Goal: Task Accomplishment & Management: Complete application form

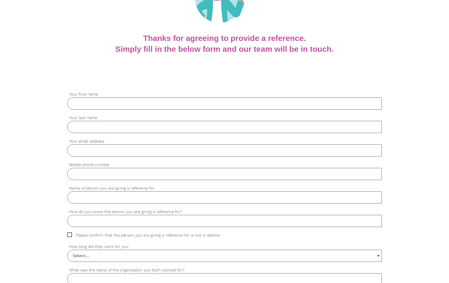
scroll to position [105, 0]
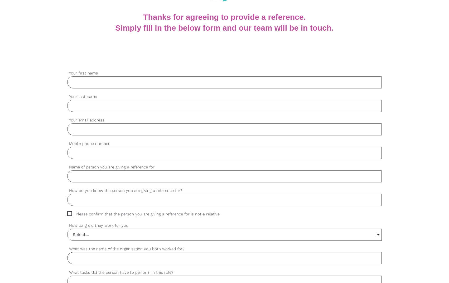
click at [93, 76] on label "Your first name" at bounding box center [224, 73] width 314 height 6
click at [93, 76] on input "Your first name" at bounding box center [224, 82] width 314 height 12
type input "[PERSON_NAME]"
click at [85, 107] on input "Your last name" at bounding box center [224, 106] width 314 height 12
type input "[PERSON_NAME]"
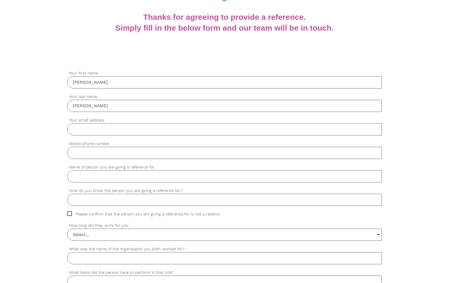
click at [74, 136] on div "settings Your email address" at bounding box center [224, 128] width 314 height 23
click at [78, 129] on input "Your email address" at bounding box center [224, 129] width 314 height 12
type input "[EMAIL_ADDRESS][DOMAIN_NAME]"
type input "424580965"
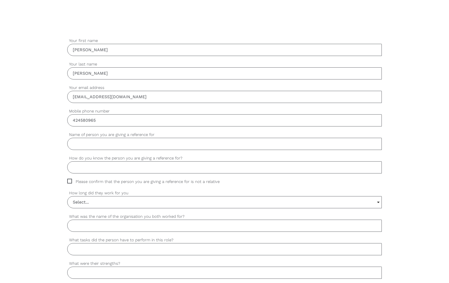
scroll to position [158, 0]
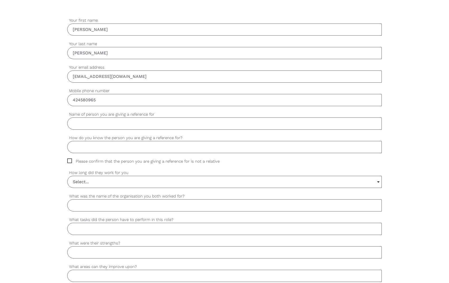
click at [110, 118] on input "Name of person you are giving a reference for" at bounding box center [224, 123] width 314 height 12
click at [85, 123] on input "Name of person you are giving a reference for" at bounding box center [224, 123] width 314 height 12
paste input "MUNASRIIN"
type input "MUNASRIIN"
click at [96, 147] on input "How do you know the person you are giving a reference for?" at bounding box center [224, 147] width 314 height 12
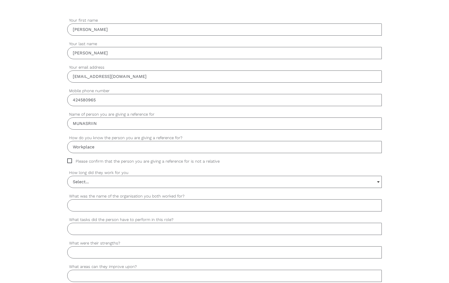
type input "Workplace"
click at [69, 160] on span "Please confirm that the person you are giving a reference for is not a relative" at bounding box center [148, 161] width 162 height 6
click at [69, 160] on input "Please confirm that the person you are giving a reference for is not a relative" at bounding box center [68, 159] width 3 height 3
checkbox input "true"
click at [377, 183] on input "Select..." at bounding box center [224, 182] width 314 height 12
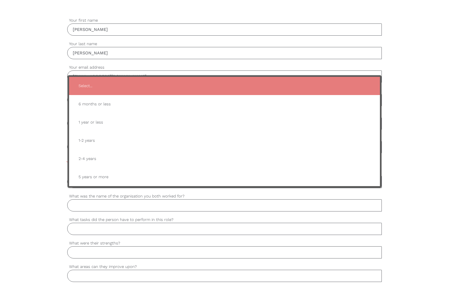
click at [212, 207] on input "What was the name of the organisation you both worked for?" at bounding box center [224, 205] width 314 height 12
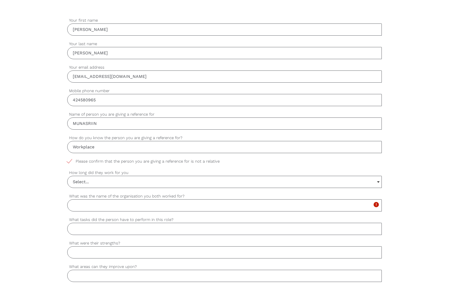
click at [89, 204] on input "What was the name of the organisation you both worked for?" at bounding box center [224, 205] width 314 height 12
type input "Westpac"
click at [88, 228] on input "What tasks did the person have to perform in this role?" at bounding box center [224, 229] width 314 height 12
type input "house keeping"
click at [95, 251] on input "What were their strengths?" at bounding box center [224, 252] width 314 height 12
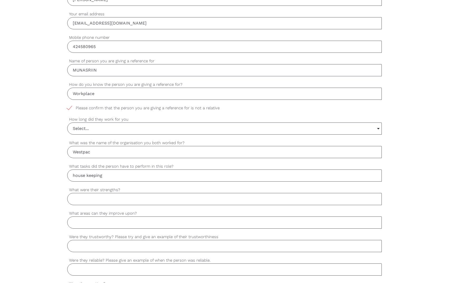
scroll to position [264, 0]
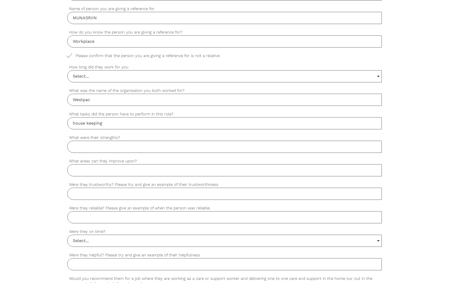
click at [81, 144] on input "What were their strengths?" at bounding box center [224, 147] width 314 height 12
click at [104, 146] on input "What were their strengths?" at bounding box center [224, 147] width 314 height 12
type input "A"
type input "t"
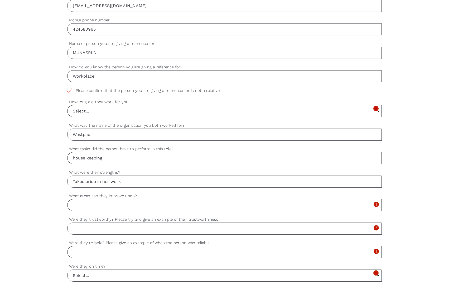
scroll to position [176, 0]
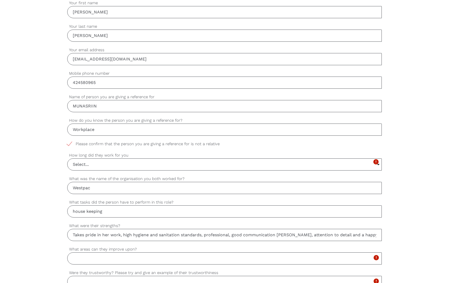
drag, startPoint x: 378, startPoint y: 232, endPoint x: 340, endPoint y: 234, distance: 37.7
click at [340, 234] on input "Takes pride in her work, high hygiene and sanitation standards, professional, g…" at bounding box center [224, 235] width 314 height 12
paste input "no"
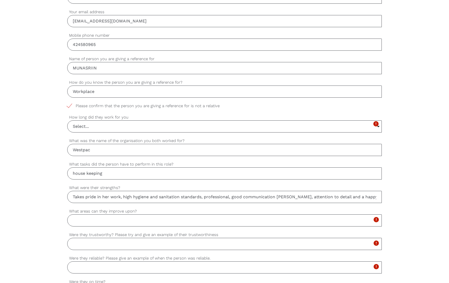
scroll to position [228, 0]
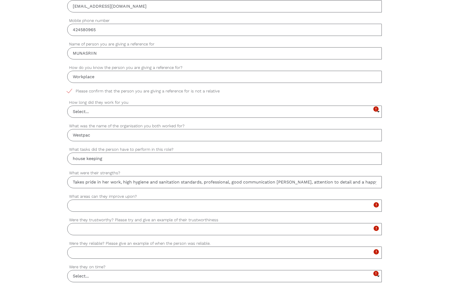
type input "Takes pride in her work, high hygiene and sanitation standards, professional, g…"
click at [104, 204] on input "What areas can they improve upon?" at bounding box center [224, 205] width 314 height 12
click at [101, 76] on input "Workplace" at bounding box center [224, 77] width 314 height 12
click at [114, 75] on input "Workplace -" at bounding box center [224, 77] width 314 height 12
click at [198, 77] on input "Workplace - [PERSON_NAME] takes care of the house keeping on the floor that I w…" at bounding box center [224, 77] width 314 height 12
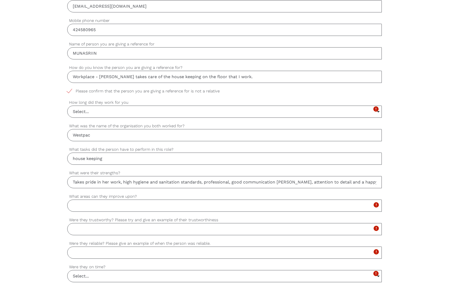
click at [198, 77] on input "Workplace - [PERSON_NAME] takes care of the house keeping on the floor that I w…" at bounding box center [224, 77] width 314 height 12
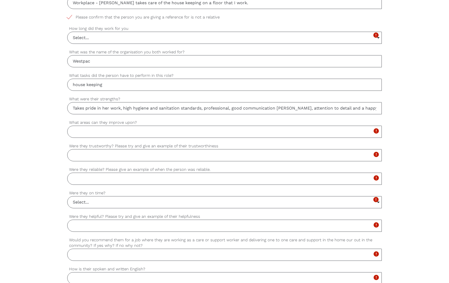
scroll to position [307, 0]
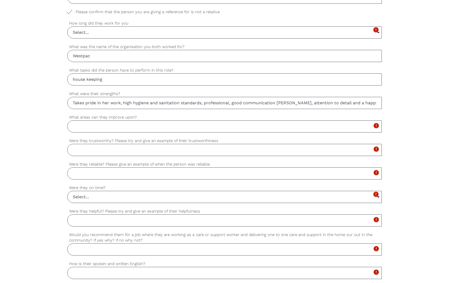
type input "Workplace - [PERSON_NAME] takes care of the house keeping on a floor that I wor…"
click at [92, 124] on input "What areas can they improve upon?" at bounding box center [224, 126] width 314 height 12
click at [85, 124] on input "What areas can they improve upon?" at bounding box center [224, 126] width 314 height 12
click at [83, 124] on input "Her english is good, but I think this" at bounding box center [224, 126] width 314 height 12
click at [154, 127] on input "Her English is good, but I think this" at bounding box center [224, 126] width 314 height 12
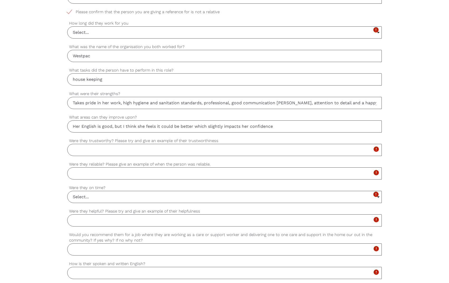
drag, startPoint x: 280, startPoint y: 124, endPoint x: 60, endPoint y: 122, distance: 219.3
click at [60, 122] on div "settings [PERSON_NAME] Your first name settings [PERSON_NAME] Your last name se…" at bounding box center [224, 105] width 449 height 495
type input "Her English is good, but I think she feels it could be better which slightly im…"
drag, startPoint x: 197, startPoint y: 132, endPoint x: 204, endPoint y: 131, distance: 7.5
click at [198, 132] on input "Her English is good, but I think she feels it could be better which slightly im…" at bounding box center [224, 126] width 314 height 12
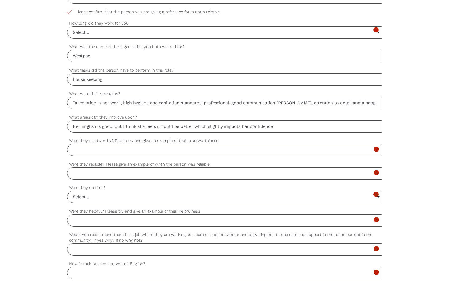
click at [277, 127] on input "Her English is good, but I think she feels it could be better which slightly im…" at bounding box center [224, 126] width 314 height 12
drag, startPoint x: 276, startPoint y: 127, endPoint x: 63, endPoint y: 127, distance: 213.3
click at [63, 127] on div "settings [PERSON_NAME] Your first name settings [PERSON_NAME] Your last name se…" at bounding box center [224, 105] width 449 height 495
drag, startPoint x: 169, startPoint y: 127, endPoint x: 64, endPoint y: 132, distance: 104.5
click at [64, 132] on div "settings [PERSON_NAME] Your first name settings [PERSON_NAME] Your last name se…" at bounding box center [224, 105] width 449 height 495
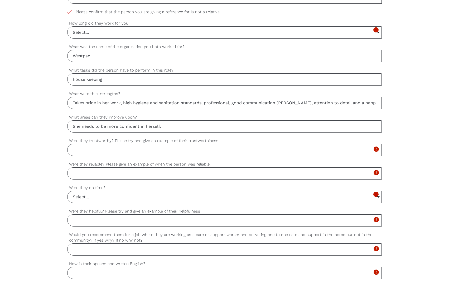
click at [167, 128] on input "She needs to be more confident in herself." at bounding box center [224, 126] width 314 height 12
paste input "would benefit from greater self-assurance"
type input "She would benefit from greater self-assurance"
click at [176, 125] on input "She would benefit from greater self-assurance" at bounding box center [224, 126] width 314 height 12
drag, startPoint x: 176, startPoint y: 125, endPoint x: 67, endPoint y: 125, distance: 108.4
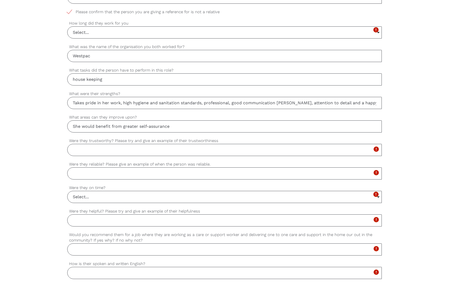
click at [67, 125] on input "She would benefit from greater self-assurance" at bounding box center [224, 126] width 314 height 12
type input "Believing in herself and her abilities."
click at [89, 146] on input "Were they trustworthy? Please try and give an example of their trustworthiness" at bounding box center [224, 150] width 314 height 12
click at [88, 149] on input "Were they trustworthy? Please try and give an example of their trustworthiness" at bounding box center [224, 150] width 314 height 12
type input "I have no reason to believe otherwise."
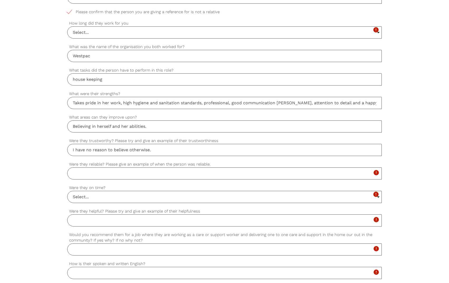
click at [90, 173] on input "Were they reliable? Please give an example of when the person was reliable." at bounding box center [224, 173] width 314 height 12
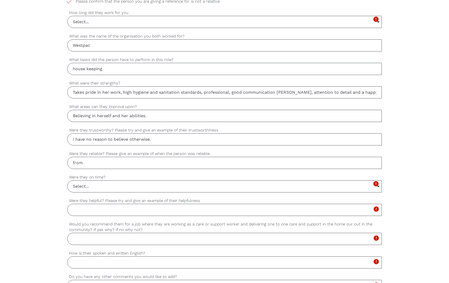
scroll to position [332, 0]
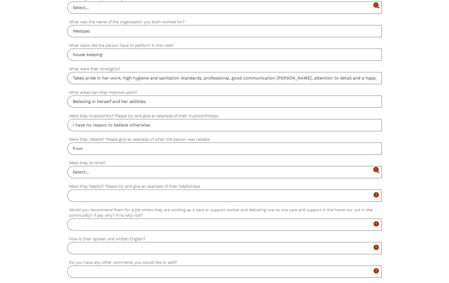
click at [94, 148] on input "from" at bounding box center [224, 148] width 314 height 12
click at [142, 151] on input "from my observation and after" at bounding box center [224, 148] width 314 height 12
type input "f"
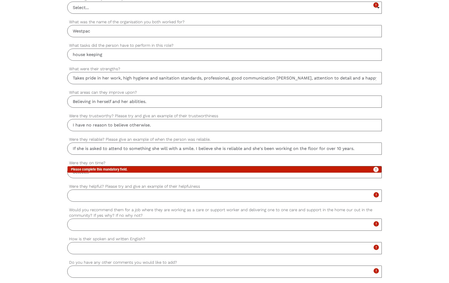
type input "If she is asked to attend to something she will with a smile. I believe she is …"
click at [378, 172] on icon "error" at bounding box center [376, 169] width 6 height 6
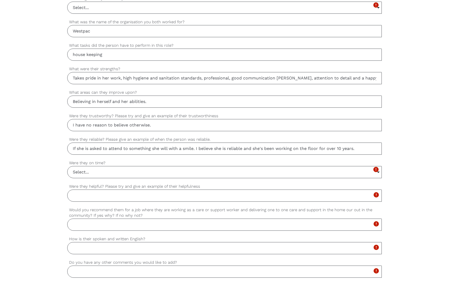
click at [210, 173] on input "Select..." at bounding box center [224, 172] width 314 height 12
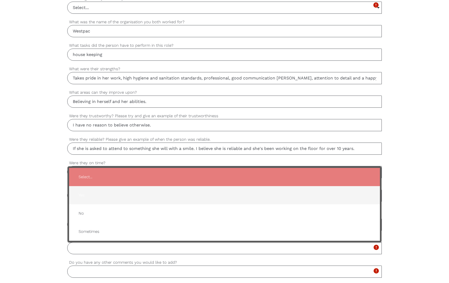
click at [101, 196] on span "Yes" at bounding box center [224, 194] width 300 height 13
type input "Yes"
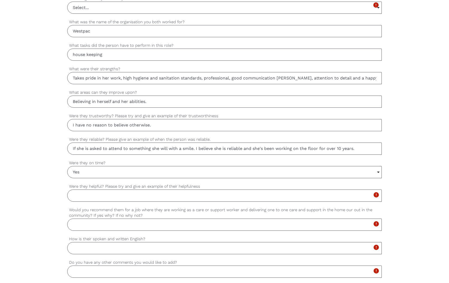
click at [378, 174] on input "Yes" at bounding box center [224, 172] width 314 height 12
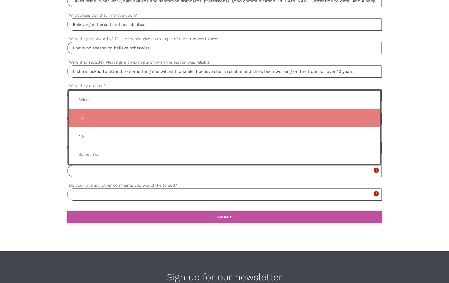
scroll to position [411, 0]
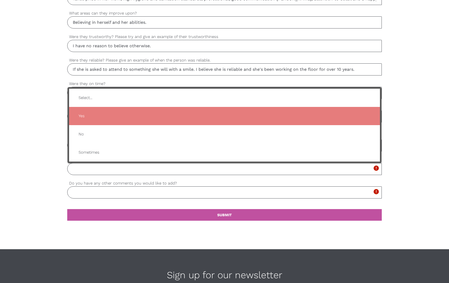
click at [404, 114] on div "settings [PERSON_NAME] Your first name settings [PERSON_NAME] Your last name se…" at bounding box center [224, 1] width 449 height 495
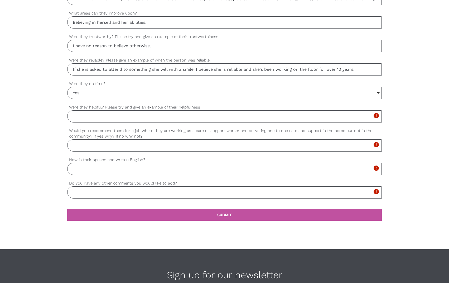
click at [100, 116] on input "Were they helpful? Please try and give an example of their helpfulness" at bounding box center [224, 116] width 314 height 12
drag, startPoint x: 198, startPoint y: 69, endPoint x: 44, endPoint y: 75, distance: 154.3
click at [44, 75] on div "settings [PERSON_NAME] Your first name settings [PERSON_NAME] Your last name se…" at bounding box center [224, 1] width 449 height 495
type input "I believe she is reliable and she's been working on the floor for over 10 years."
click at [88, 116] on input "Were they helpful? Please try and give an example of their helpfulness" at bounding box center [224, 116] width 314 height 12
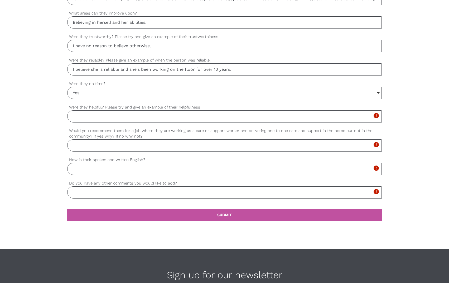
type input "U"
type input "I"
paste input "If she is asked to attend to something she will with a smile."
click at [199, 116] on input "If she is asked to attend to something she will with a smile. She is tentative …" at bounding box center [224, 116] width 314 height 12
click at [306, 117] on input "If she is asked to attend to something she will with a smile. I have observed s…" at bounding box center [224, 116] width 314 height 12
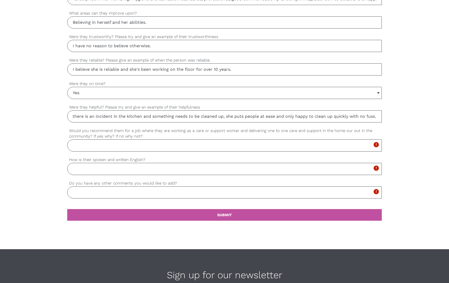
scroll to position [0, 264]
type input "If she is asked to attend to something she will with a smile. I have observed s…"
click at [90, 143] on input "Would you recommend them for a job where they are working as a care or support …" at bounding box center [224, 145] width 314 height 12
click at [90, 145] on input "Would you recommend them for a job where they are working as a care or support …" at bounding box center [224, 145] width 314 height 12
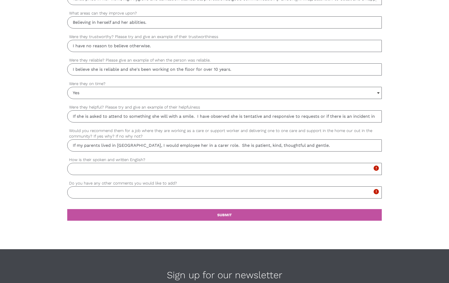
drag, startPoint x: 119, startPoint y: 145, endPoint x: 129, endPoint y: 146, distance: 10.3
click at [119, 145] on input "If my parents lived in [GEOGRAPHIC_DATA], I would employee her in a carer role.…" at bounding box center [224, 145] width 314 height 12
type input "If my parents lived in [GEOGRAPHIC_DATA], I would employee her in a carer role.…"
click at [88, 167] on input "How is their spoken and written English?" at bounding box center [224, 169] width 314 height 12
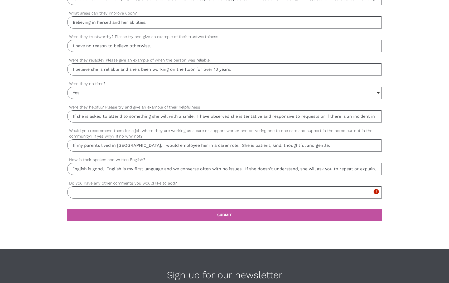
scroll to position [0, 31]
type input "Her spoken English is good. English is my first language and we converse often …"
click at [84, 189] on input "Do you have any other comments you would like to add?" at bounding box center [224, 192] width 314 height 12
click at [238, 218] on link "settings SUBMIT" at bounding box center [224, 215] width 314 height 12
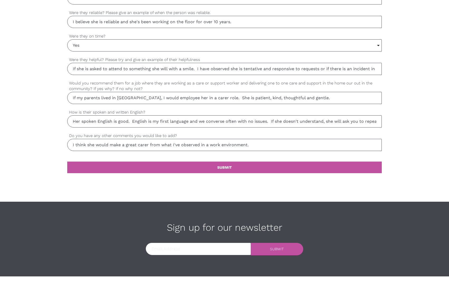
scroll to position [466, 0]
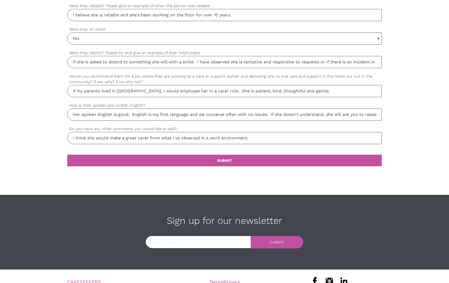
click at [267, 138] on input "I think she would make a great carer from what I've observed in a work environm…" at bounding box center [224, 138] width 314 height 12
click at [268, 138] on input "I think she would make a great carer from what I've observed in a work environm…" at bounding box center [224, 138] width 314 height 12
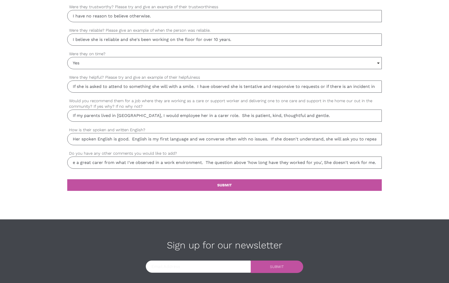
scroll to position [477, 0]
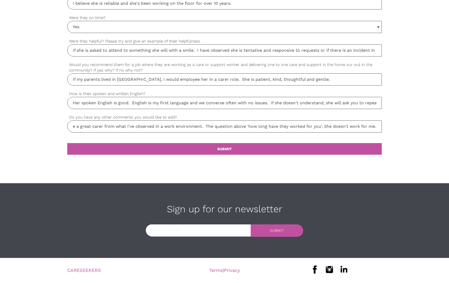
click at [350, 126] on input "I think she would make a great carer from what I've observed in a work environm…" at bounding box center [224, 126] width 314 height 12
type input "I think she would make a great carer from what I've observed in a work environm…"
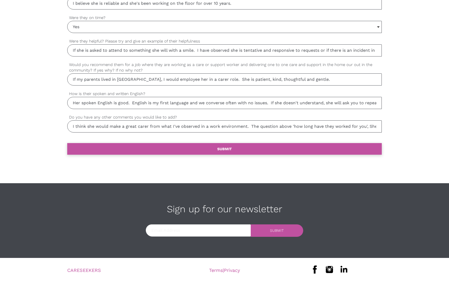
click at [223, 148] on b "SUBMIT" at bounding box center [224, 149] width 14 height 4
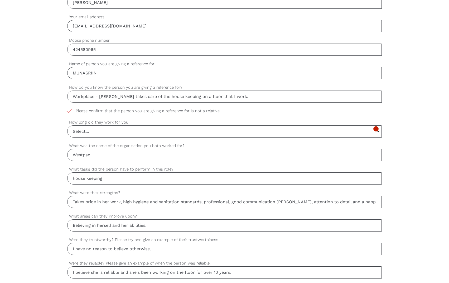
scroll to position [176, 0]
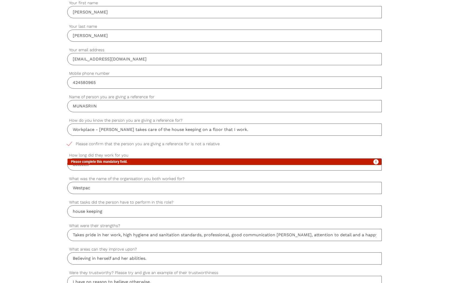
click at [379, 165] on icon "error" at bounding box center [376, 161] width 6 height 6
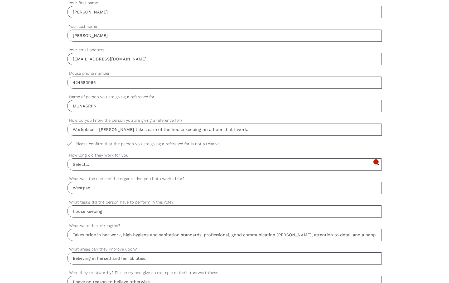
click at [375, 166] on input "Select..." at bounding box center [224, 164] width 314 height 12
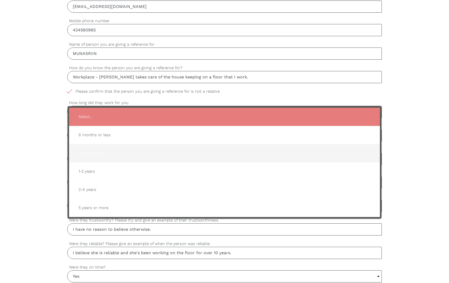
scroll to position [228, 0]
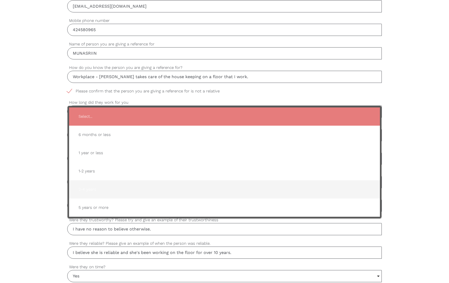
click at [91, 190] on span "2-4 years" at bounding box center [224, 189] width 300 height 13
type input "2-4 years"
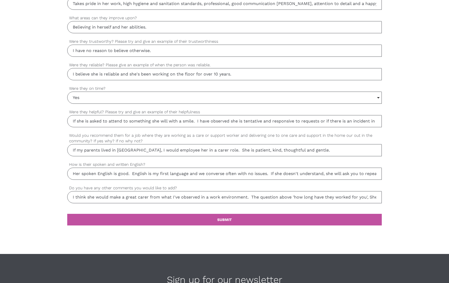
scroll to position [477, 0]
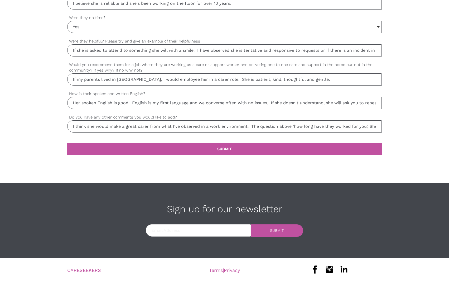
click at [359, 128] on input "I think she would make a great carer from what I've observed in a work environm…" at bounding box center [224, 126] width 314 height 12
type input "I think she would make a great carer from what I've observed in a work environm…"
click at [271, 148] on link "settings SUBMIT" at bounding box center [224, 149] width 314 height 12
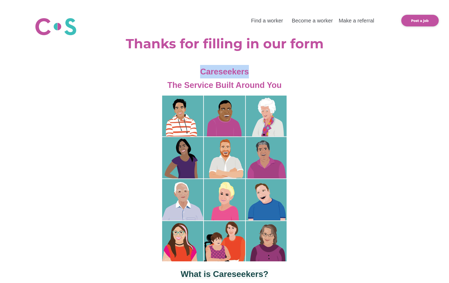
drag, startPoint x: 251, startPoint y: 71, endPoint x: 191, endPoint y: 71, distance: 60.4
click at [191, 71] on div "Careseekers The Service Built Around You" at bounding box center [225, 78] width 398 height 27
